Goal: Navigation & Orientation: Find specific page/section

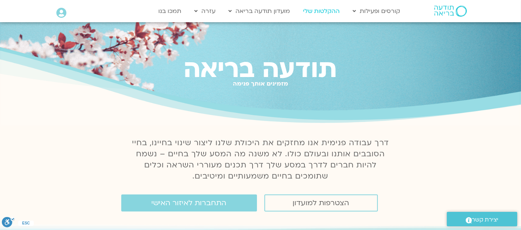
click at [313, 12] on link "ההקלטות שלי" at bounding box center [321, 11] width 44 height 14
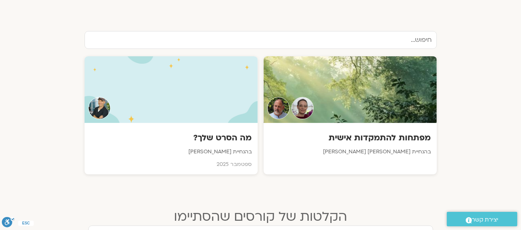
scroll to position [230, 0]
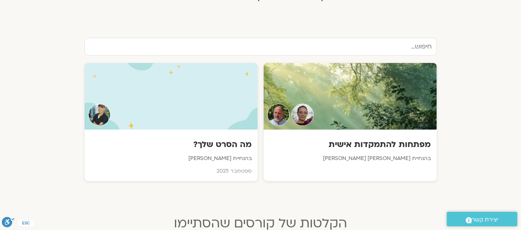
drag, startPoint x: 527, startPoint y: 10, endPoint x: 519, endPoint y: 67, distance: 57.6
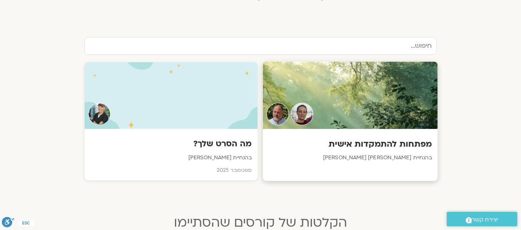
click at [356, 139] on h3 "מפתחות להתמקדות אישית" at bounding box center [350, 144] width 164 height 11
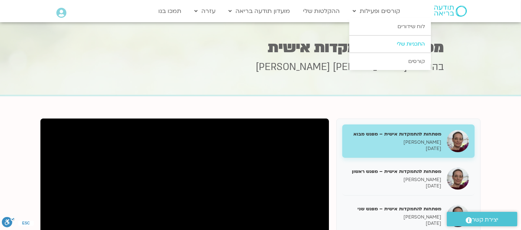
click at [412, 44] on link "התכניות שלי" at bounding box center [390, 44] width 82 height 17
